Goal: Information Seeking & Learning: Learn about a topic

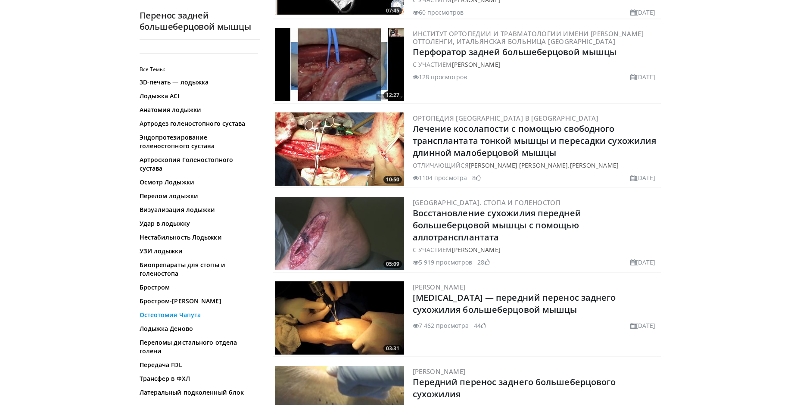
scroll to position [264, 0]
drag, startPoint x: 296, startPoint y: 246, endPoint x: 211, endPoint y: 231, distance: 85.8
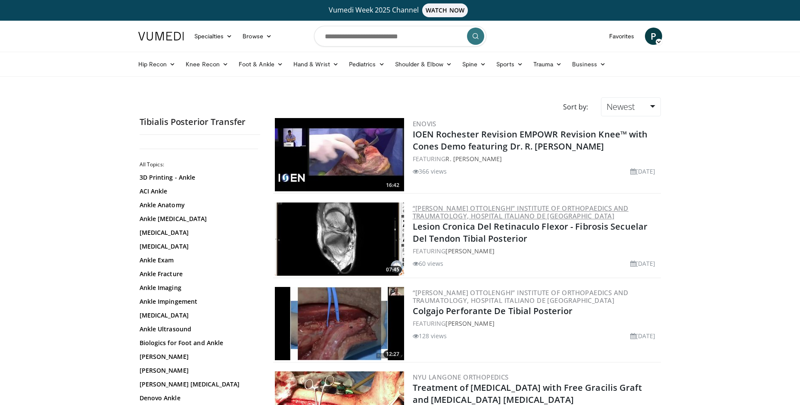
scroll to position [21, 0]
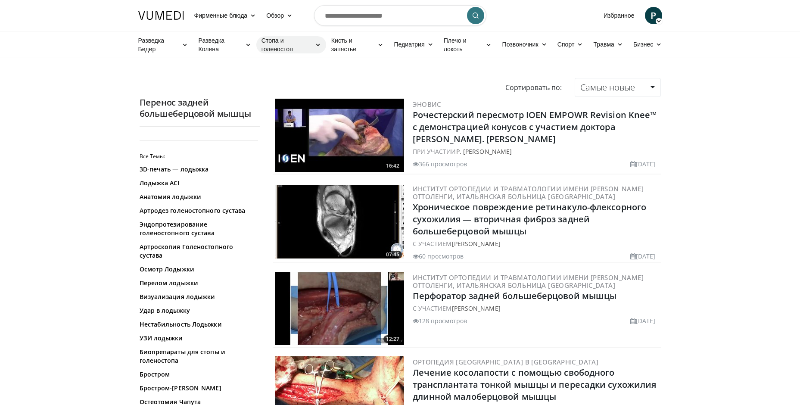
click at [319, 46] on icon at bounding box center [318, 45] width 6 height 6
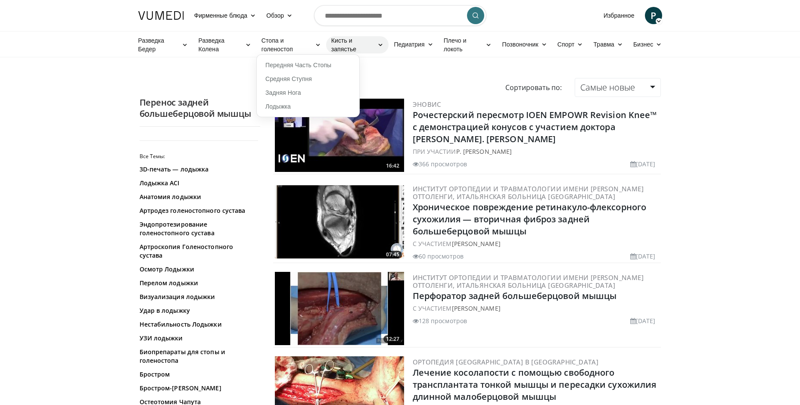
click at [384, 46] on link "Кисть и запястье" at bounding box center [357, 44] width 63 height 17
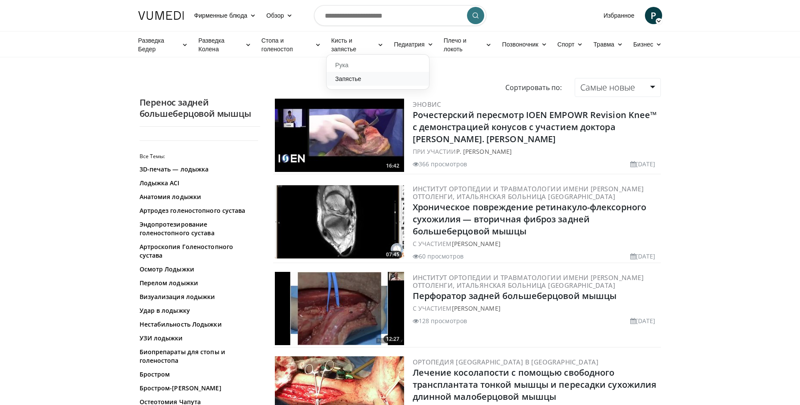
click at [359, 80] on link "Запястье" at bounding box center [378, 79] width 103 height 14
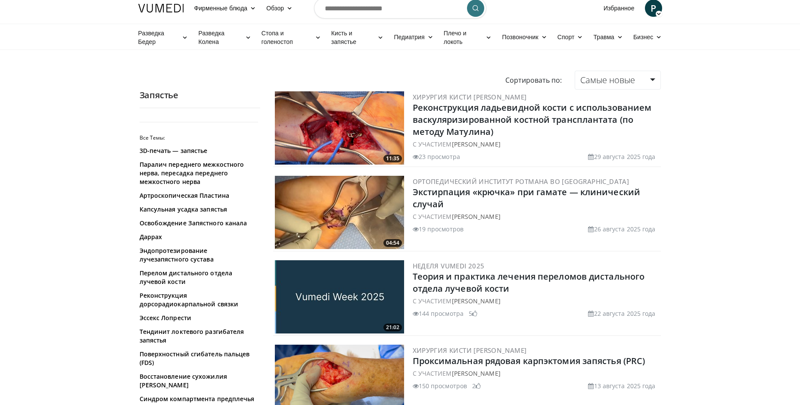
scroll to position [43, 0]
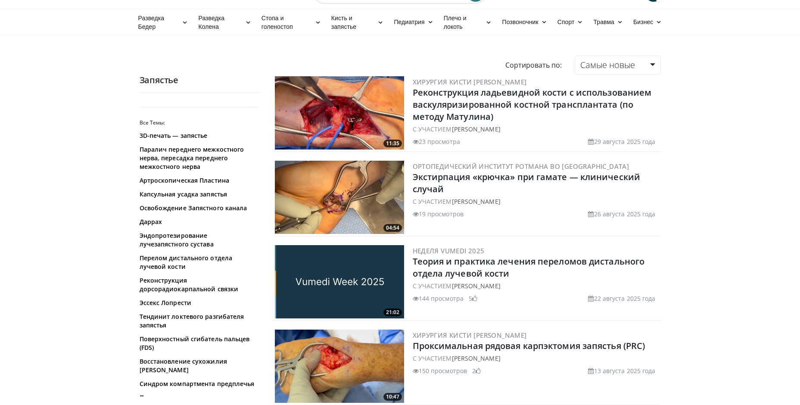
click at [347, 178] on img at bounding box center [339, 197] width 129 height 73
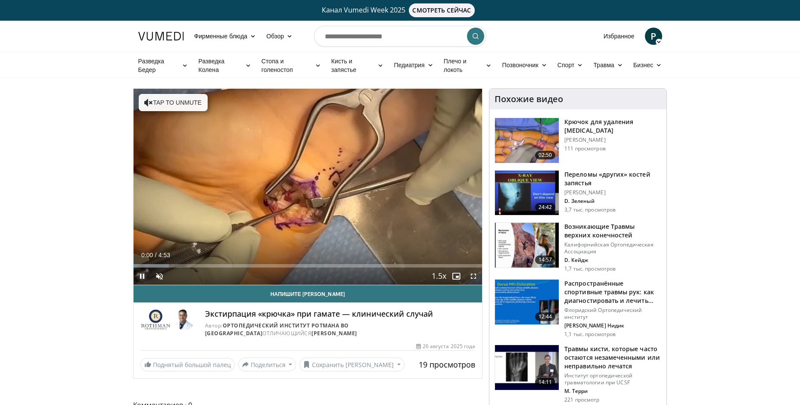
click at [141, 278] on span "Video Player" at bounding box center [142, 276] width 17 height 17
click at [151, 265] on div "Progress Bar" at bounding box center [151, 265] width 1 height 3
click at [171, 265] on div "Progress Bar" at bounding box center [171, 265] width 1 height 3
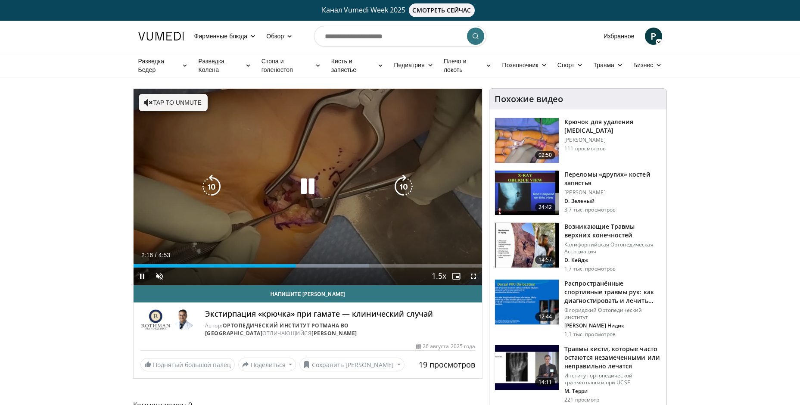
click at [289, 196] on div "10 seconds Tap to unmute" at bounding box center [308, 187] width 349 height 196
click at [312, 186] on icon "Video Player" at bounding box center [308, 187] width 24 height 24
click at [304, 194] on icon "Video Player" at bounding box center [308, 187] width 24 height 24
click at [304, 184] on icon "Video Player" at bounding box center [308, 187] width 24 height 24
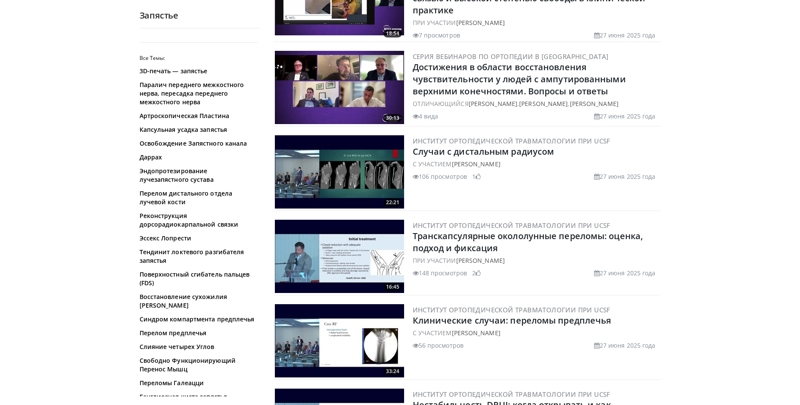
scroll to position [1982, 0]
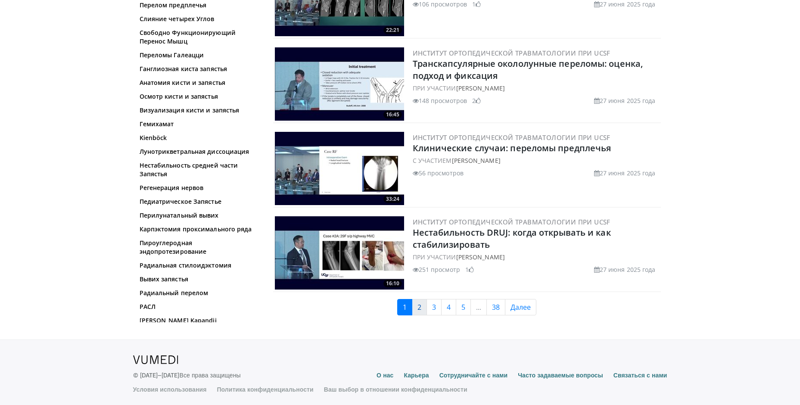
click at [418, 309] on link "2" at bounding box center [419, 307] width 15 height 16
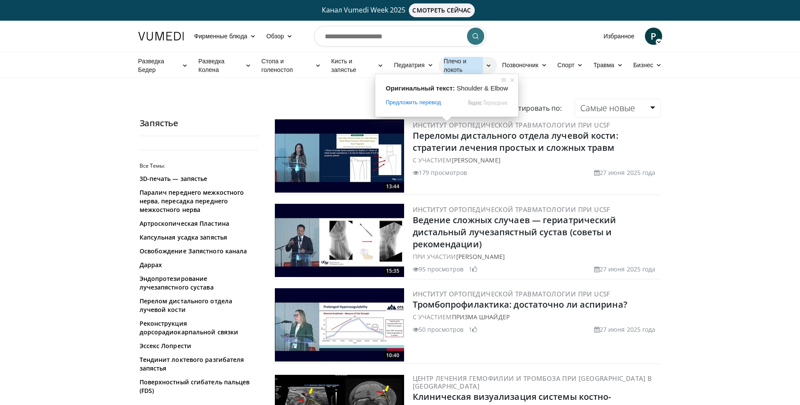
click at [461, 66] on ya-tr-span "Плечо и локоть" at bounding box center [464, 65] width 40 height 17
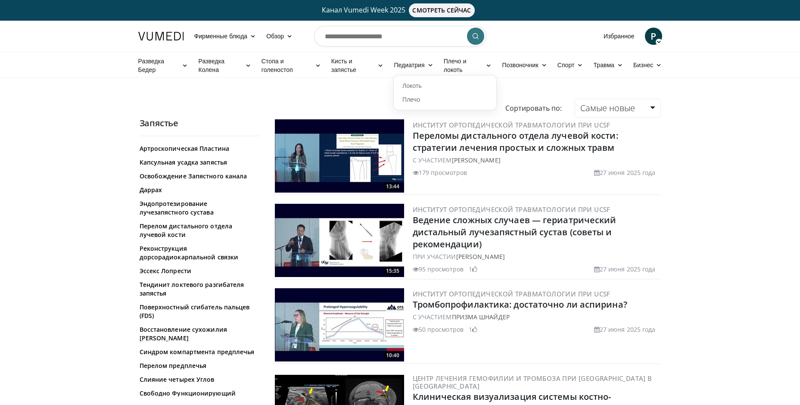
scroll to position [86, 0]
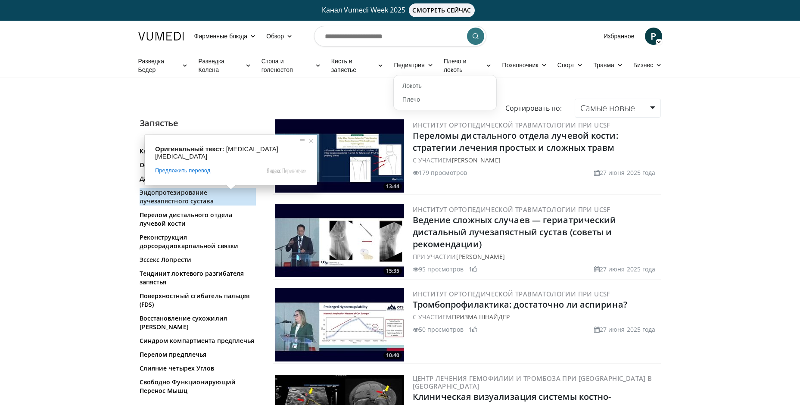
click at [216, 200] on ya-tr-span "Эндопротезирование лучезапястного сустава" at bounding box center [198, 196] width 116 height 17
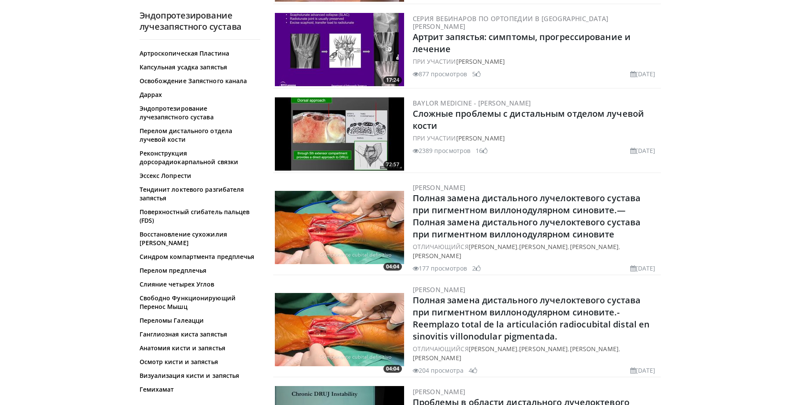
scroll to position [474, 0]
